Goal: Communication & Community: Connect with others

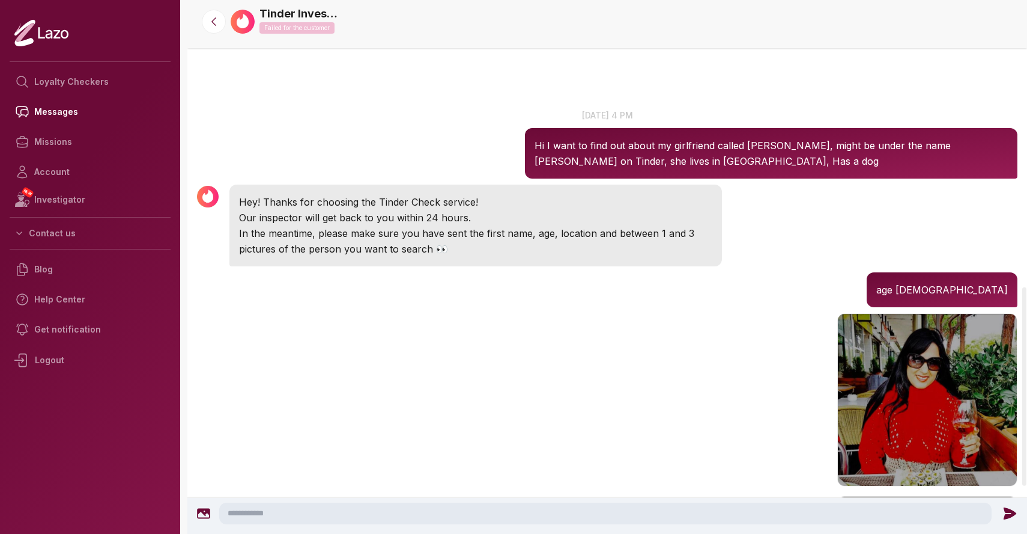
scroll to position [771, 0]
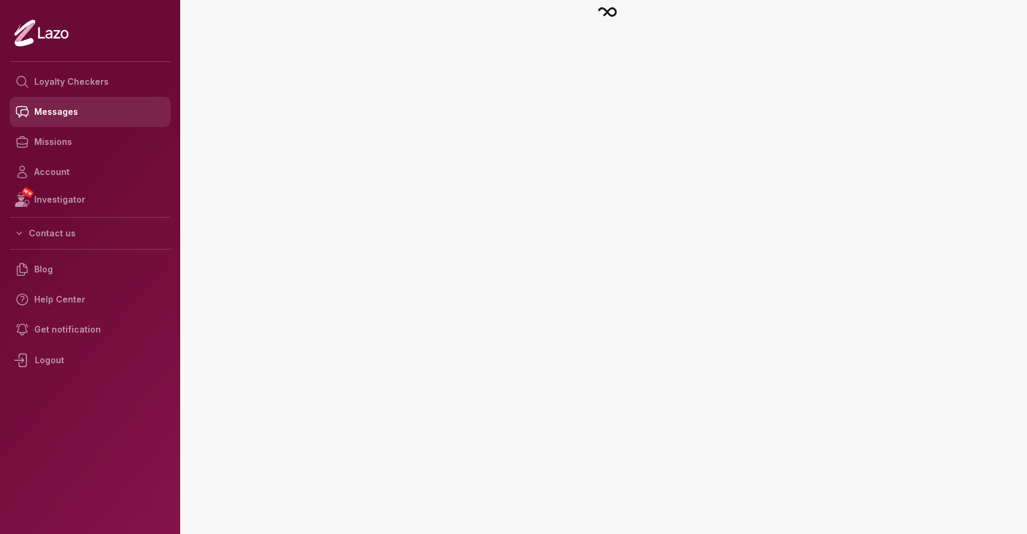
click at [108, 114] on link "Messages" at bounding box center [90, 112] width 161 height 30
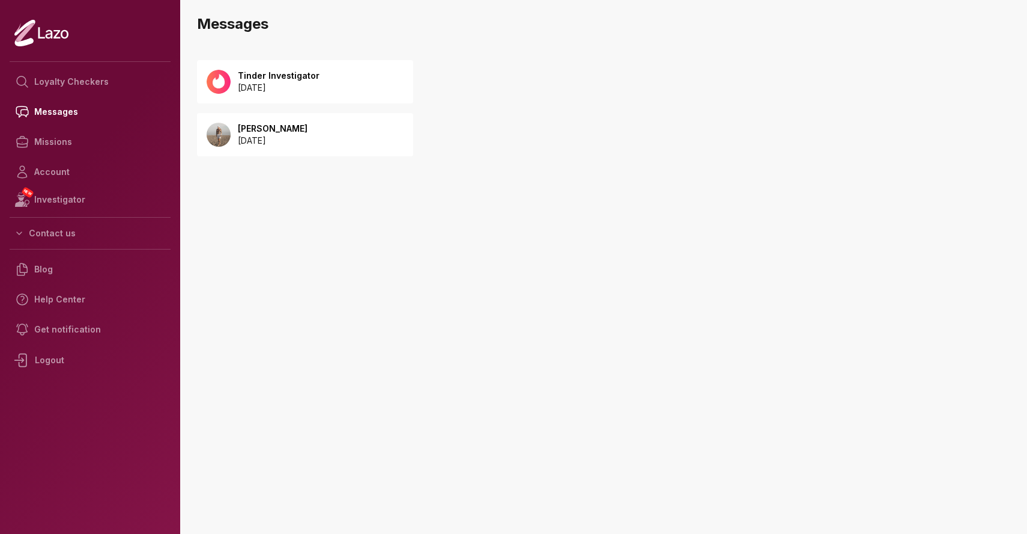
click at [320, 136] on div "Michael 2025 September 20" at bounding box center [305, 134] width 216 height 43
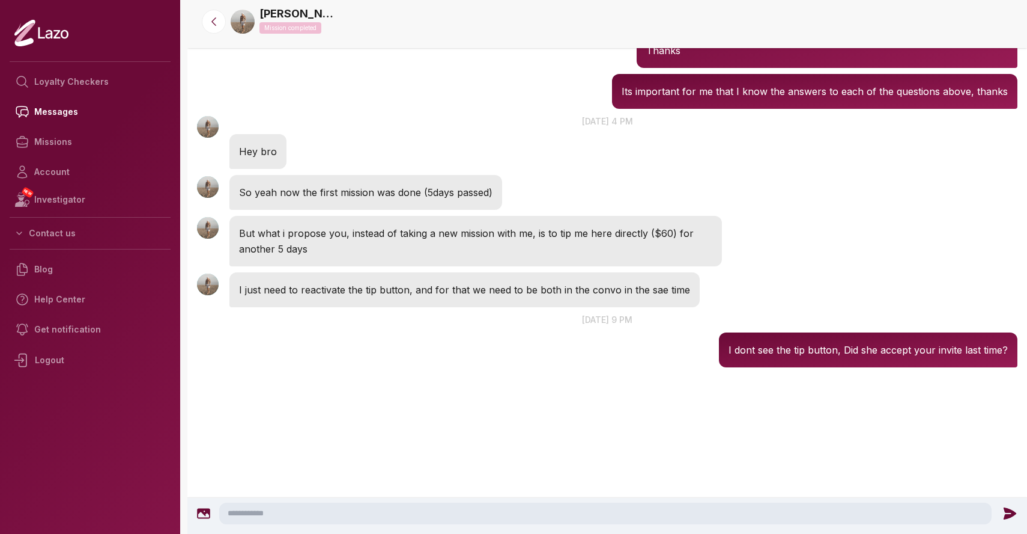
scroll to position [1315, 0]
